Goal: Feedback & Contribution: Submit feedback/report problem

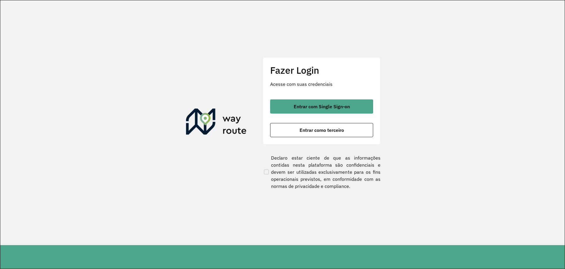
click at [329, 99] on div "Fazer Login Acesse com suas credenciais Entrar com Single Sign-on Entrar como t…" at bounding box center [322, 100] width 118 height 87
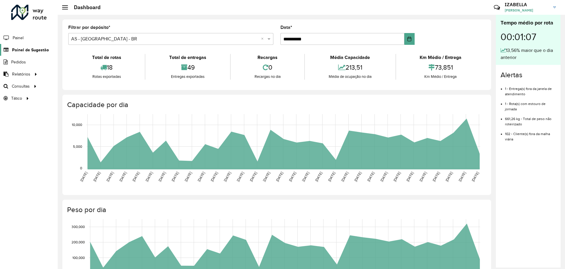
click at [38, 51] on span "Painel de Sugestão" at bounding box center [30, 50] width 37 height 6
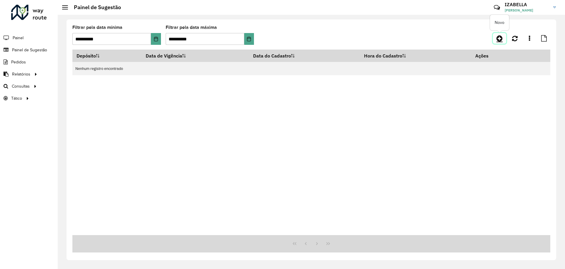
click at [500, 39] on icon at bounding box center [500, 38] width 6 height 7
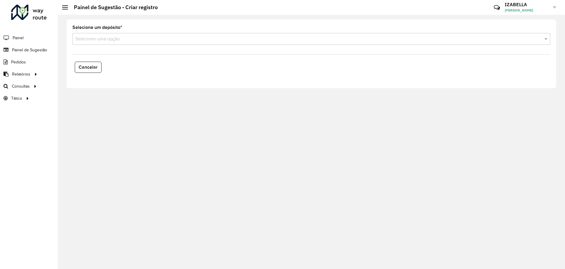
click at [118, 40] on input "text" at bounding box center [305, 39] width 461 height 7
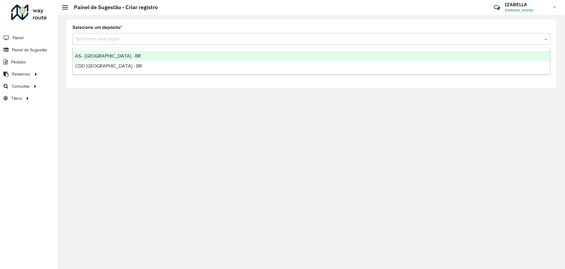
click at [106, 54] on span "AS - [GEOGRAPHIC_DATA] - BR" at bounding box center [108, 55] width 66 height 5
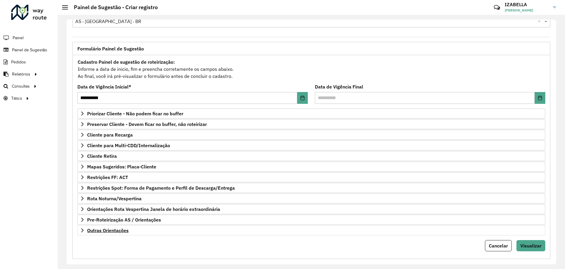
scroll to position [25, 0]
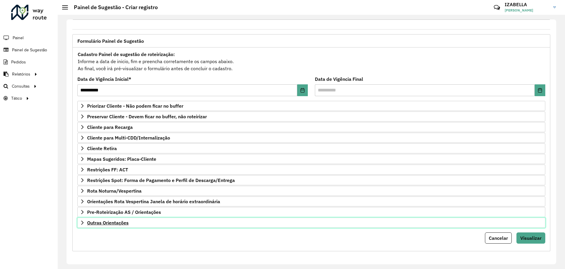
click at [171, 221] on link "Outras Orientações" at bounding box center [311, 222] width 468 height 10
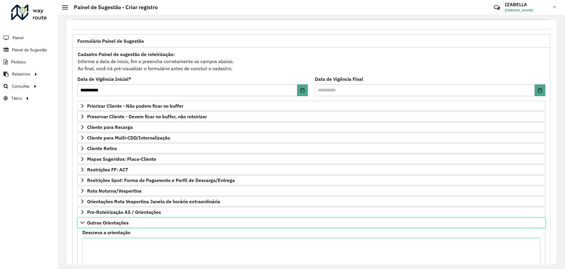
scroll to position [0, 0]
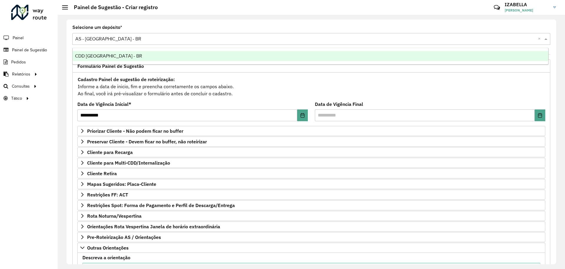
click at [109, 39] on input "text" at bounding box center [305, 39] width 461 height 7
click at [105, 57] on span "CDD Brasilia - BR" at bounding box center [108, 55] width 67 height 5
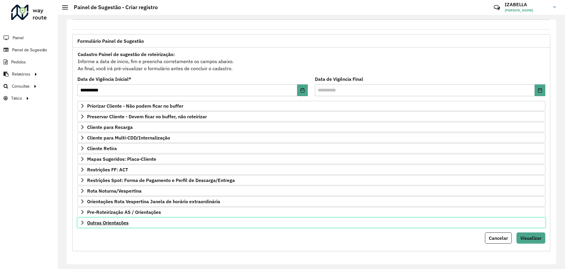
click at [168, 224] on link "Outras Orientações" at bounding box center [311, 222] width 468 height 10
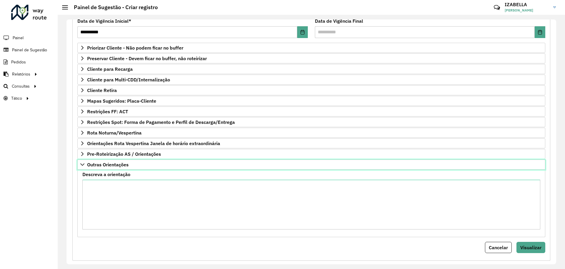
scroll to position [87, 0]
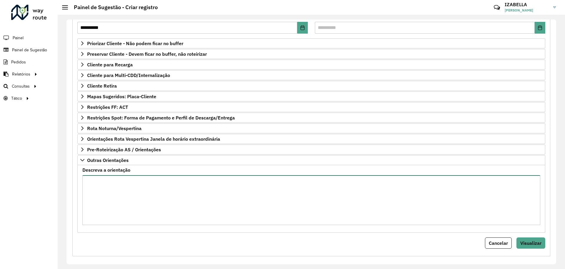
click at [182, 213] on textarea "Descreva a orientação" at bounding box center [311, 200] width 458 height 50
paste textarea "**********"
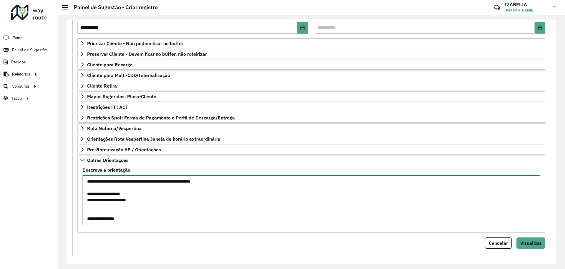
scroll to position [188, 0]
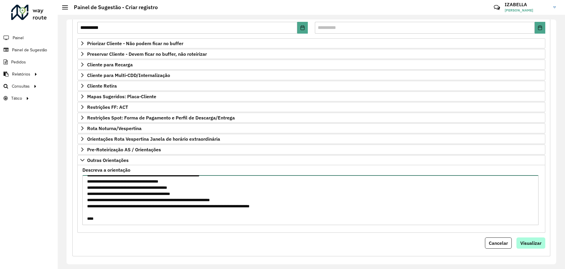
type textarea "**********"
click at [539, 239] on button "Visualizar" at bounding box center [531, 242] width 29 height 11
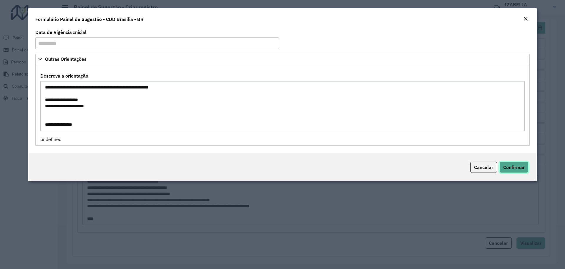
click at [508, 162] on button "Confirmar" at bounding box center [514, 166] width 29 height 11
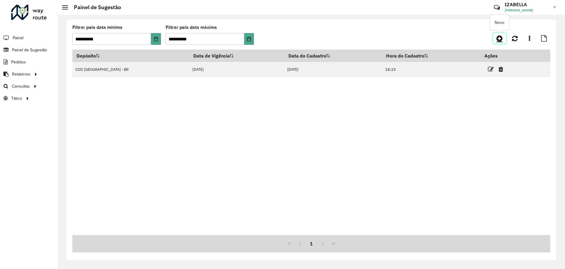
click at [502, 40] on icon at bounding box center [500, 38] width 6 height 7
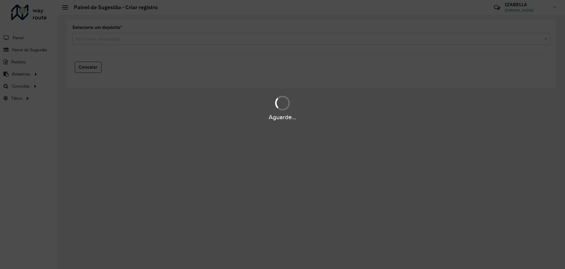
click at [176, 41] on div "Aguarde..." at bounding box center [282, 134] width 565 height 269
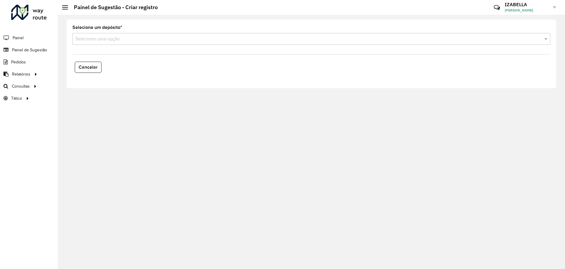
click at [113, 37] on input "text" at bounding box center [305, 39] width 461 height 7
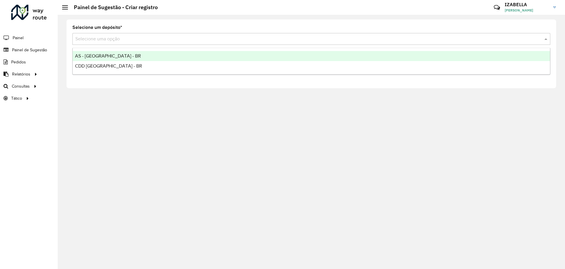
click at [96, 55] on span "AS - BRASILIA - BR" at bounding box center [108, 55] width 66 height 5
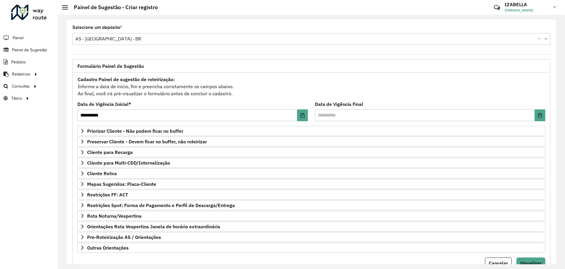
scroll to position [25, 0]
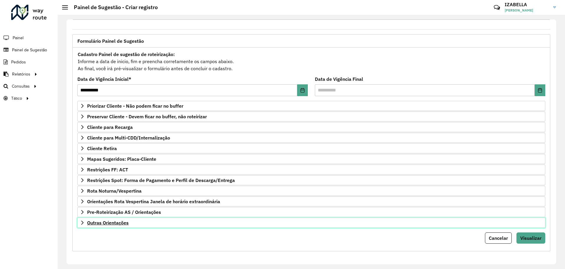
click at [129, 224] on link "Outras Orientações" at bounding box center [311, 222] width 468 height 10
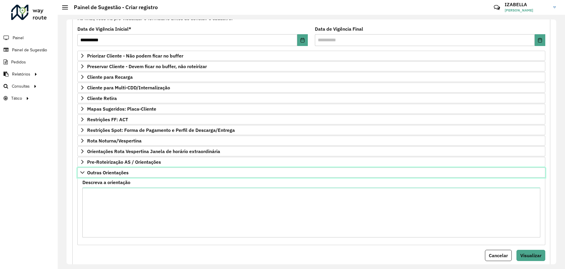
scroll to position [90, 0]
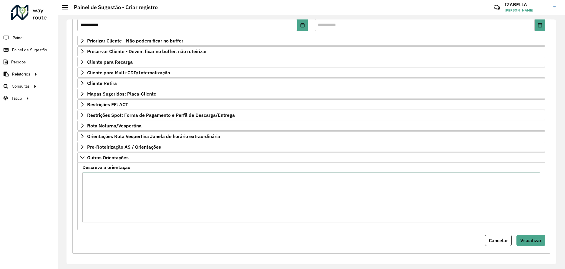
click at [146, 203] on textarea "Descreva a orientação" at bounding box center [311, 197] width 458 height 50
paste textarea "**********"
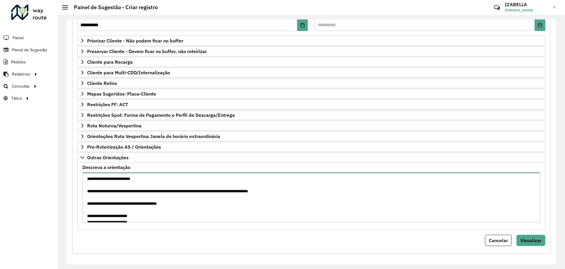
scroll to position [95, 0]
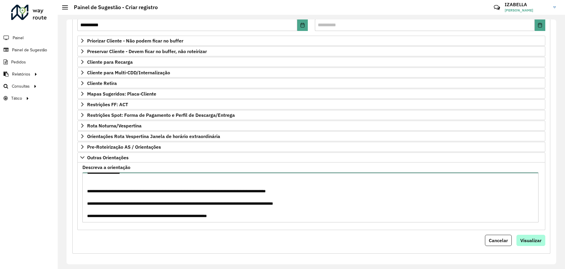
type textarea "**********"
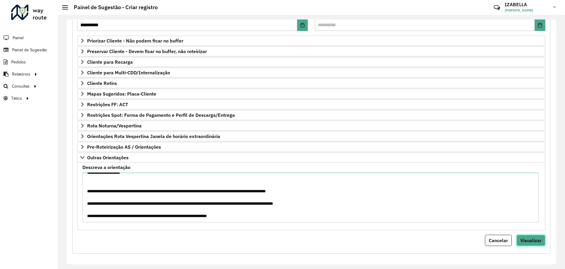
click at [522, 237] on button "Visualizar" at bounding box center [531, 239] width 29 height 11
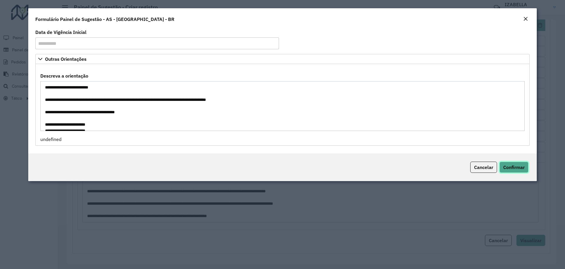
click at [517, 167] on span "Confirmar" at bounding box center [515, 167] width 22 height 6
